Goal: Transaction & Acquisition: Download file/media

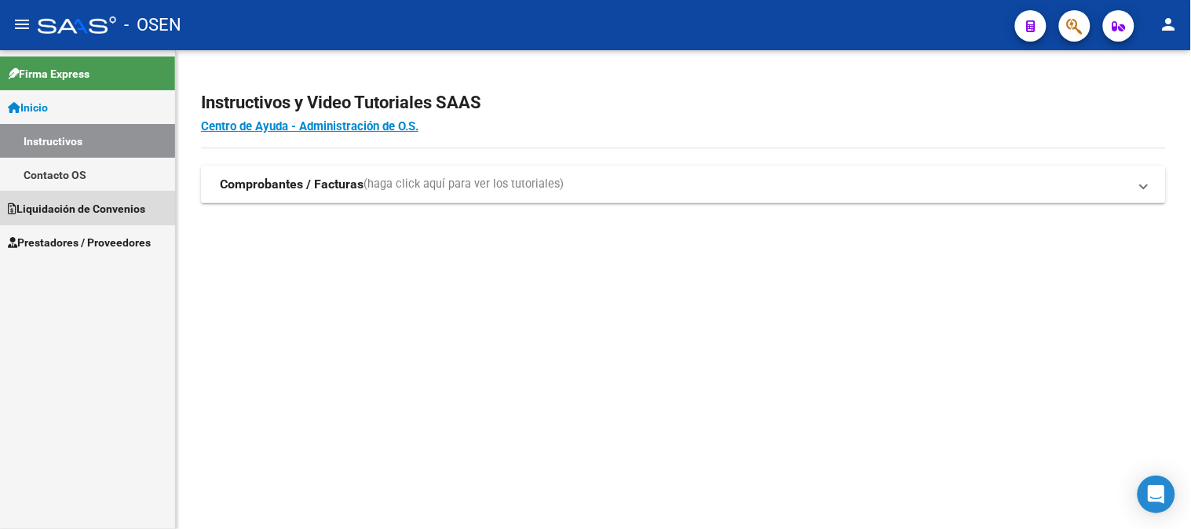
click at [65, 214] on span "Liquidación de Convenios" at bounding box center [76, 208] width 137 height 17
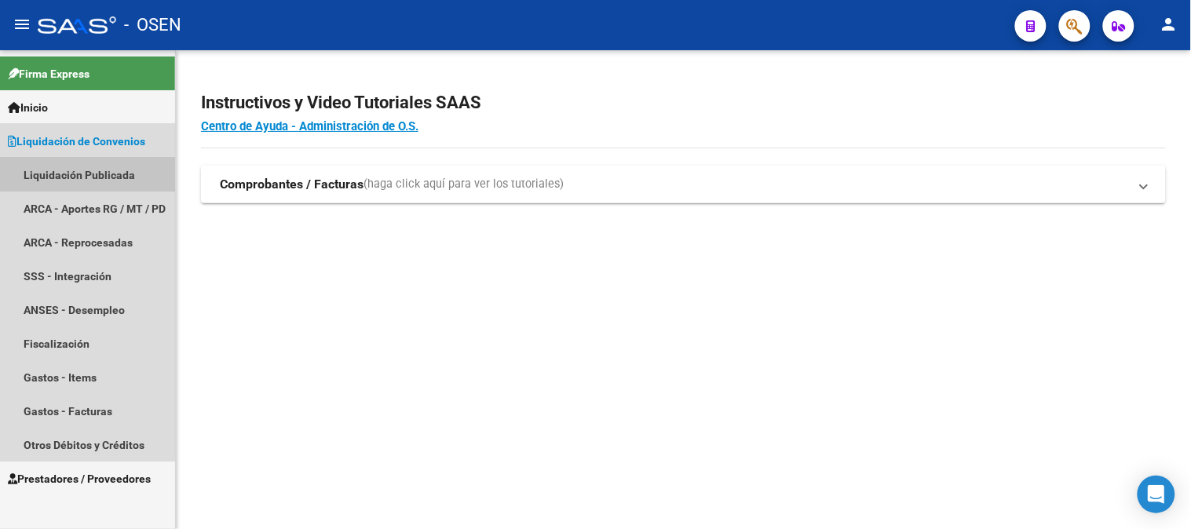
click at [73, 179] on link "Liquidación Publicada" at bounding box center [87, 175] width 175 height 34
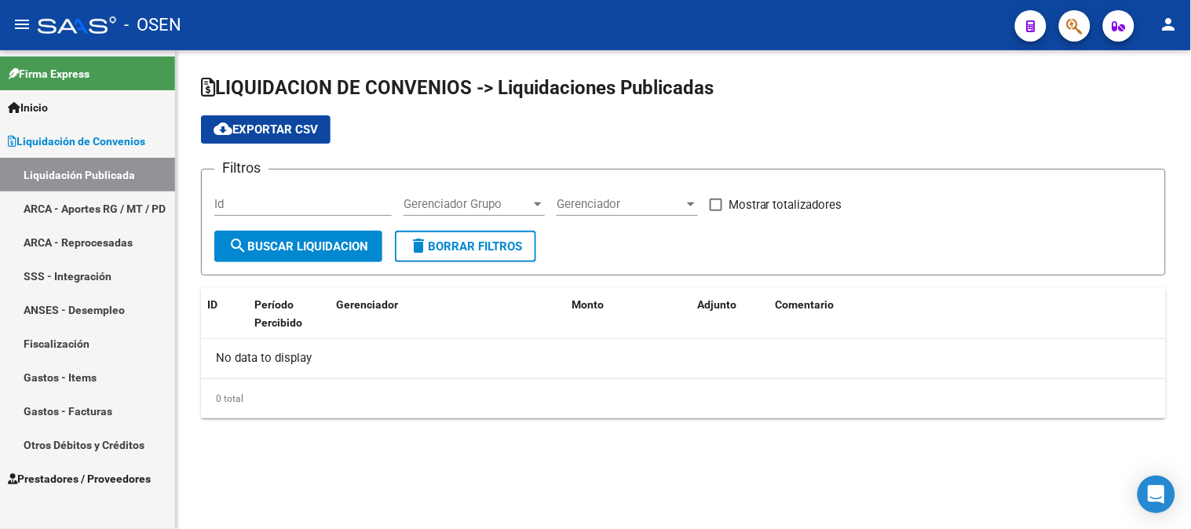
checkbox input "true"
click at [87, 195] on link "ARCA - Aportes RG / MT / PD" at bounding box center [87, 209] width 175 height 34
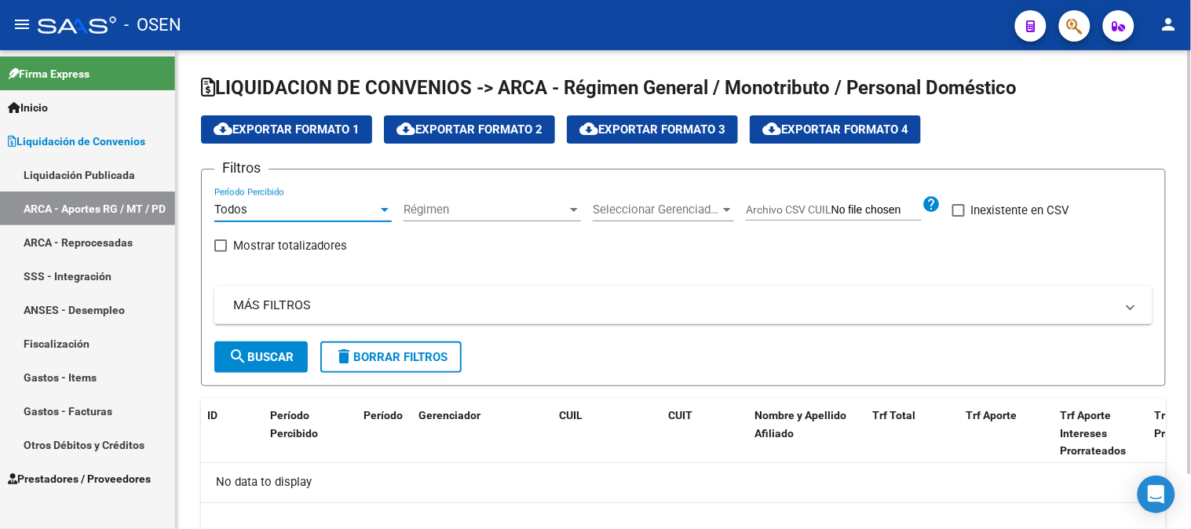
click at [239, 205] on span "Todos" at bounding box center [230, 210] width 33 height 14
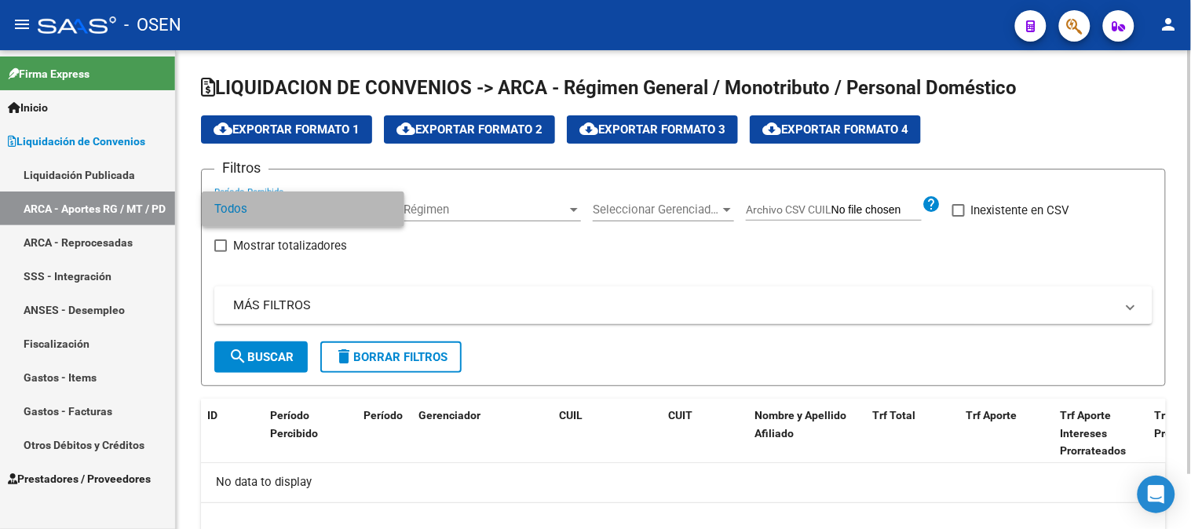
click at [239, 205] on span "Todos" at bounding box center [302, 209] width 177 height 35
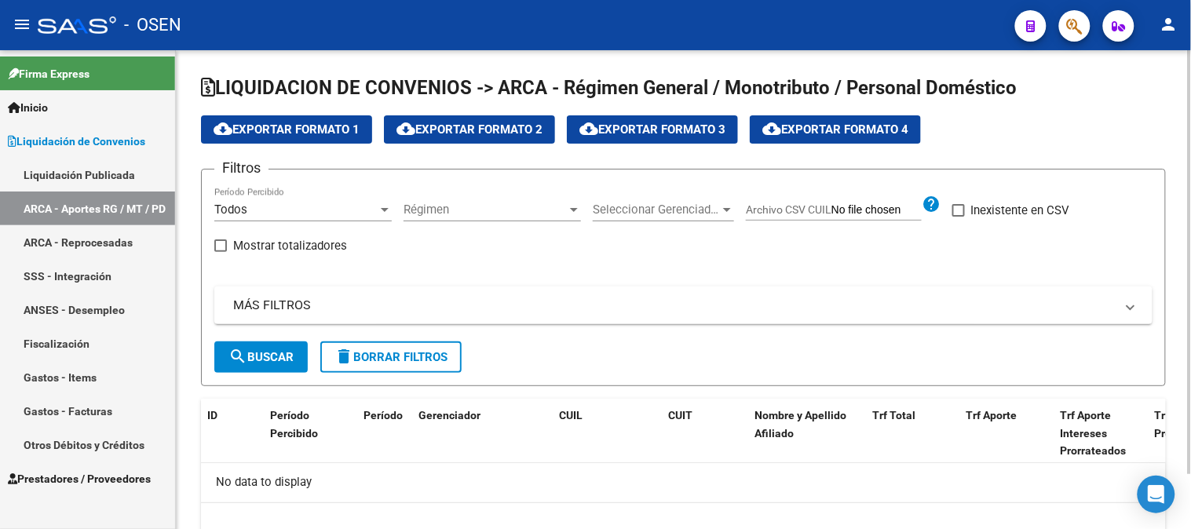
click at [345, 210] on div "Todos" at bounding box center [295, 210] width 163 height 14
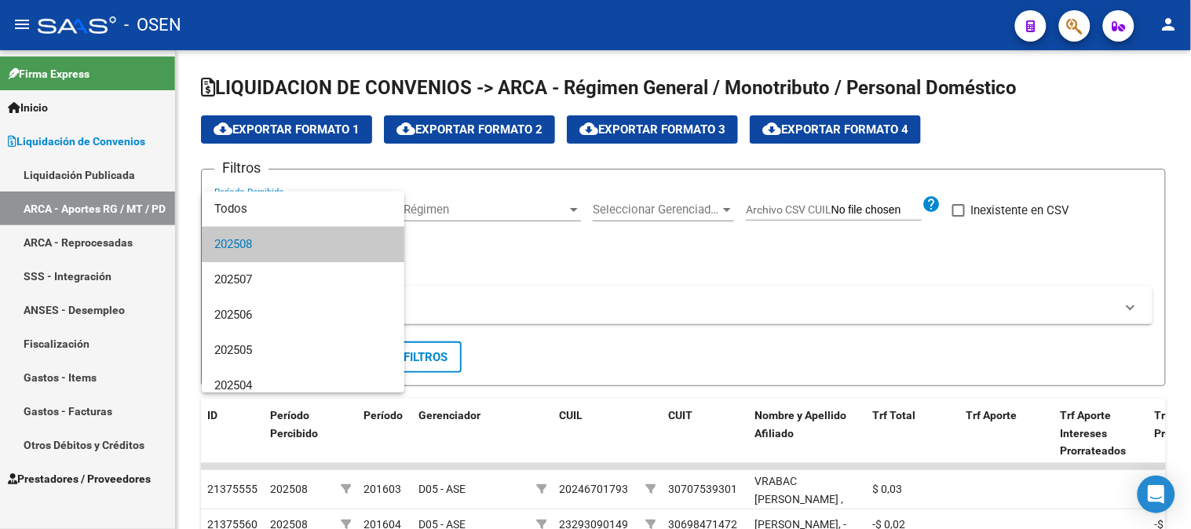
click at [327, 252] on span "202508" at bounding box center [302, 244] width 177 height 35
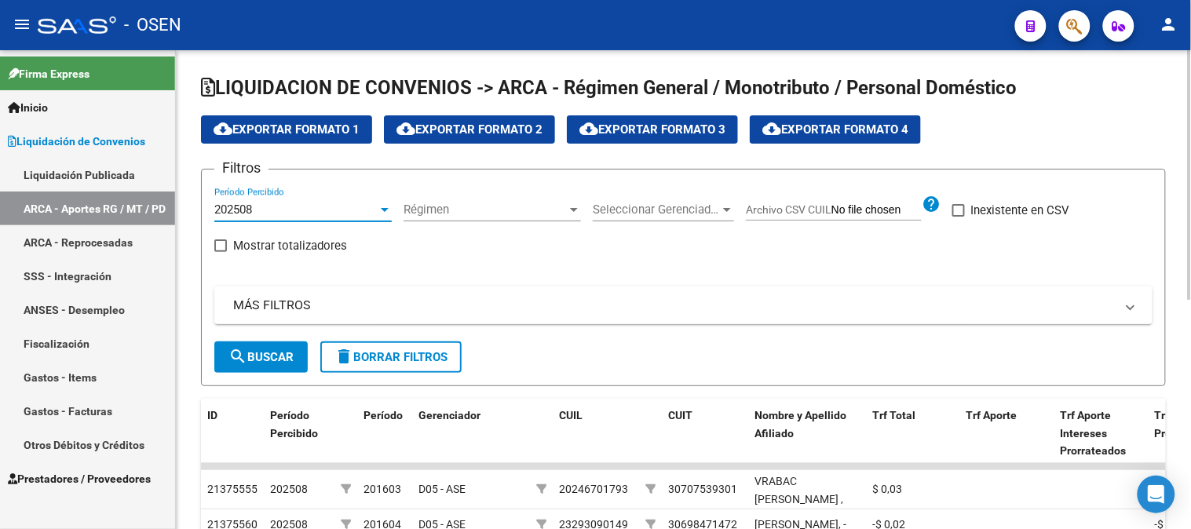
click at [707, 295] on mat-expansion-panel-header "MÁS FILTROS" at bounding box center [683, 306] width 938 height 38
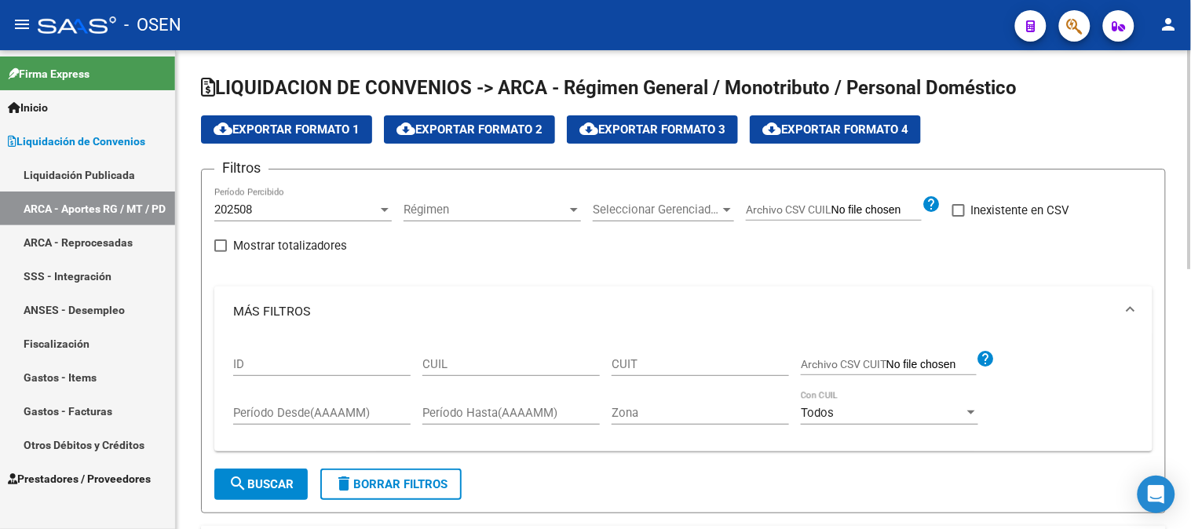
click at [703, 294] on mat-expansion-panel-header "MÁS FILTROS" at bounding box center [683, 312] width 938 height 50
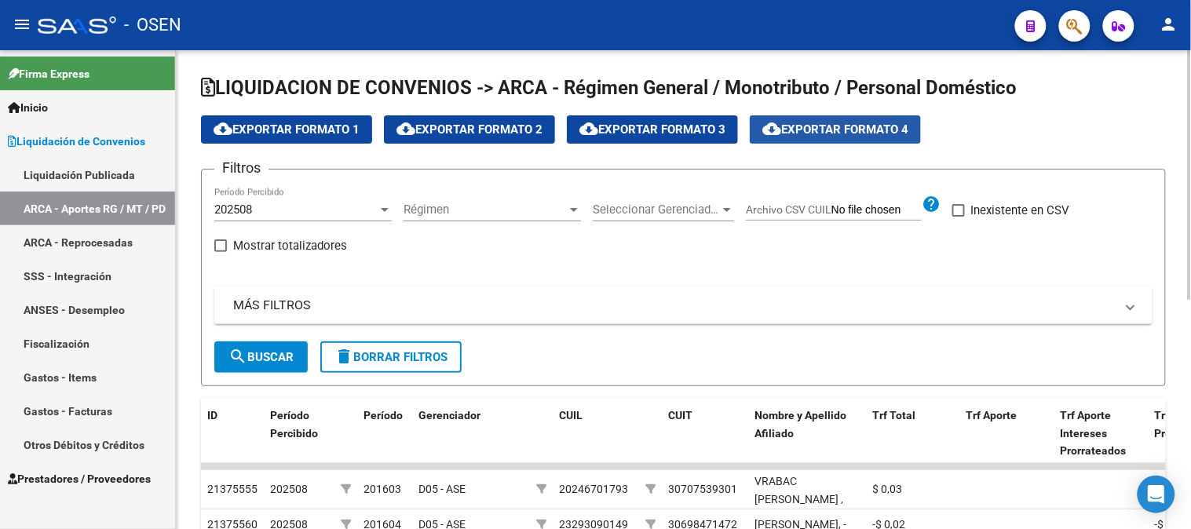
click at [881, 137] on button "cloud_download Exportar Formato 4" at bounding box center [835, 129] width 171 height 28
